Goal: Task Accomplishment & Management: Manage account settings

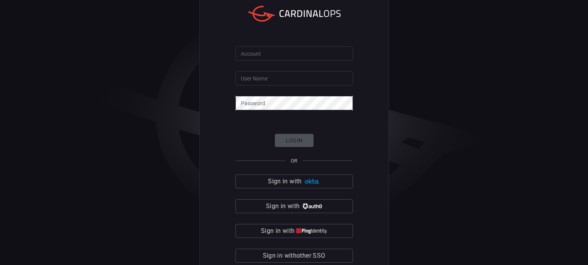
click at [298, 56] on input "Account" at bounding box center [294, 53] width 118 height 14
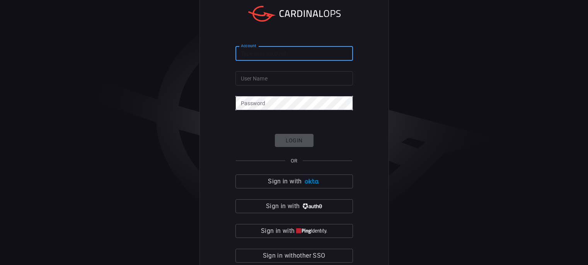
type input "clalit-health"
click at [281, 51] on input "clalit-health" at bounding box center [294, 53] width 118 height 14
click at [281, 78] on input "User Name" at bounding box center [294, 78] width 118 height 14
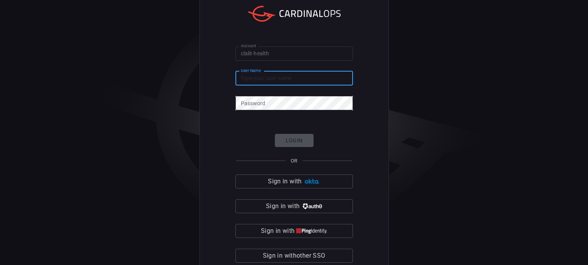
type input "shiranlu"
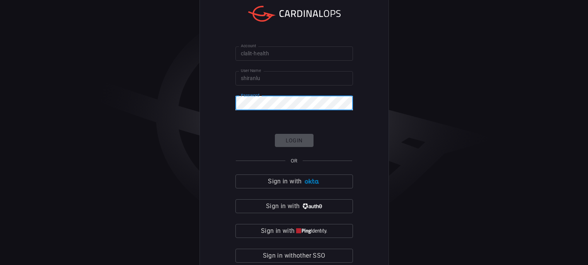
scroll to position [12, 0]
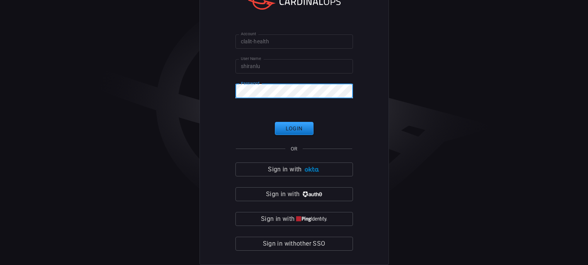
click button "Login" at bounding box center [294, 129] width 39 height 14
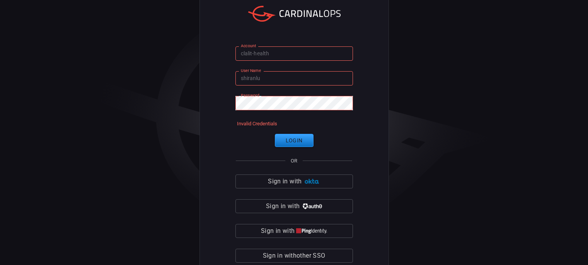
click at [287, 79] on input "shiranlu" at bounding box center [294, 78] width 118 height 14
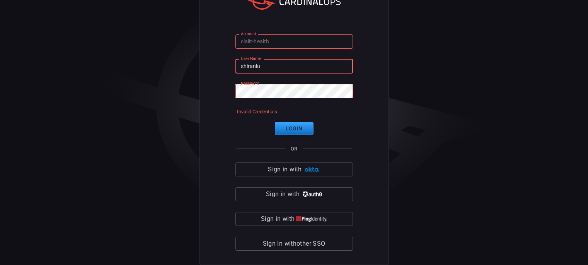
click at [390, 159] on div "Account clalit-health Account User Name shiranlu User Name Password Password In…" at bounding box center [294, 120] width 588 height 265
